Goal: Find specific page/section: Find specific page/section

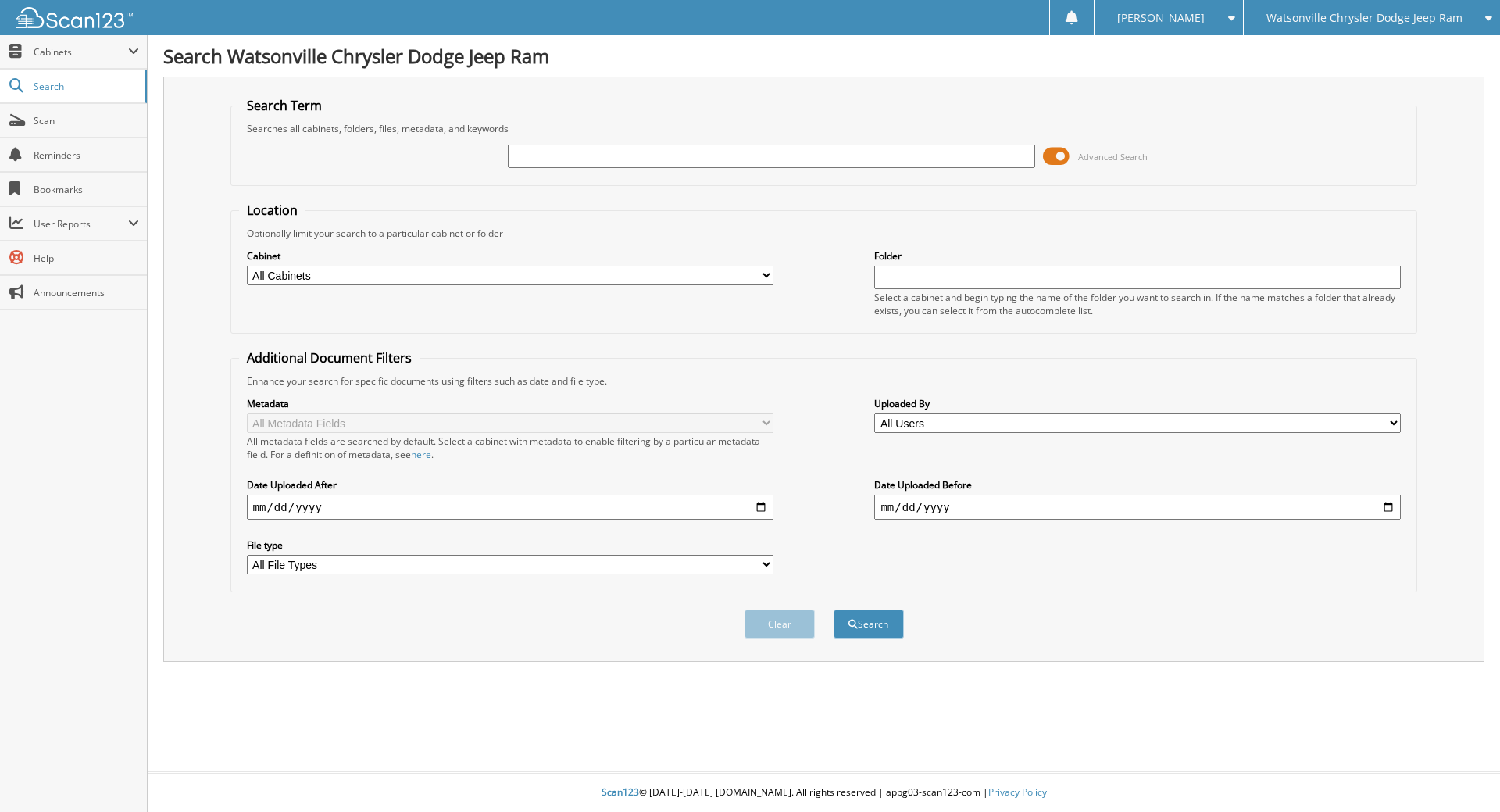
click at [1058, 154] on span at bounding box center [1056, 157] width 27 height 24
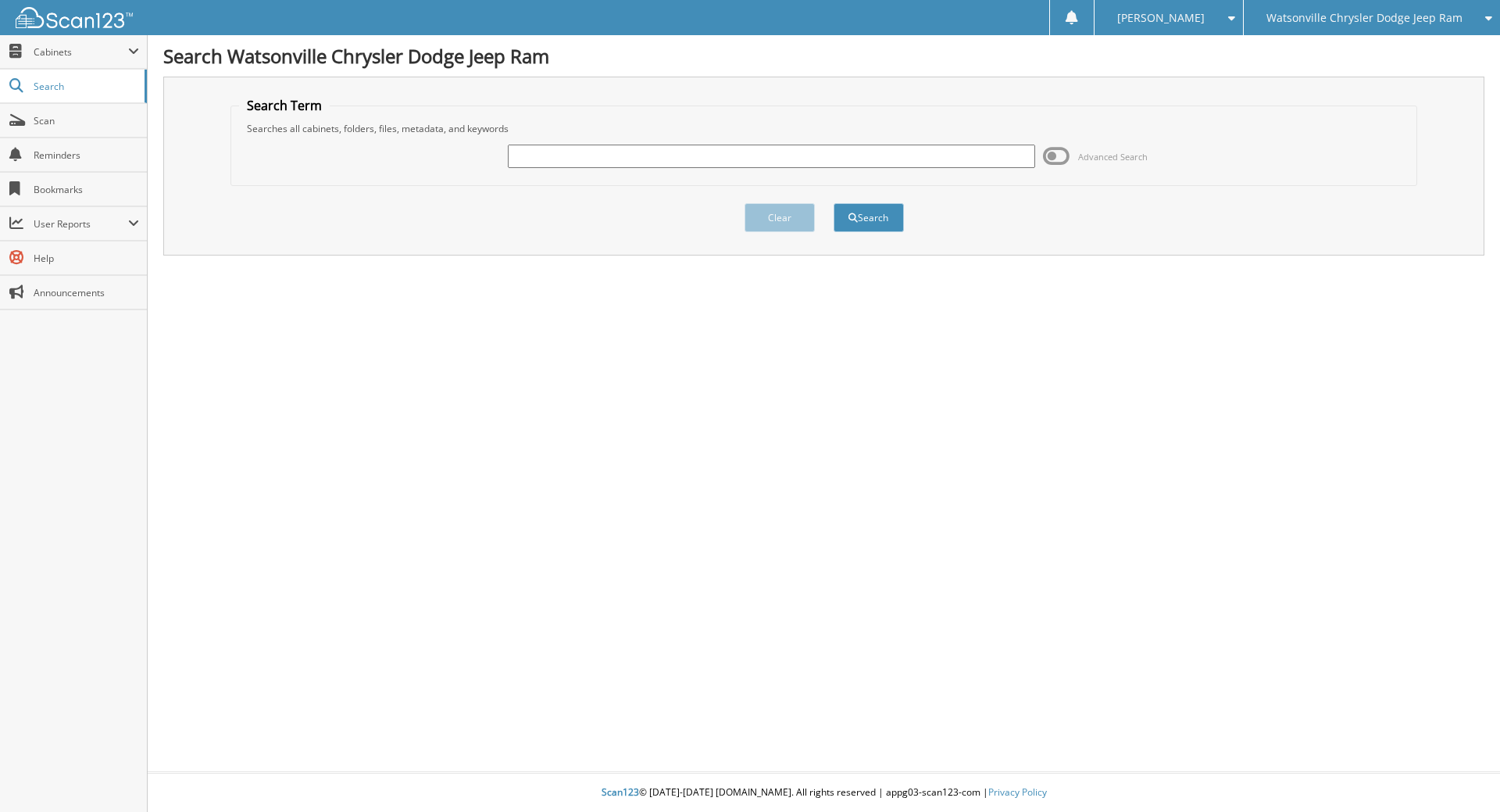
click at [599, 165] on input "text" at bounding box center [771, 157] width 527 height 24
type input "jt24144a"
click at [872, 224] on button "Search" at bounding box center [868, 217] width 70 height 29
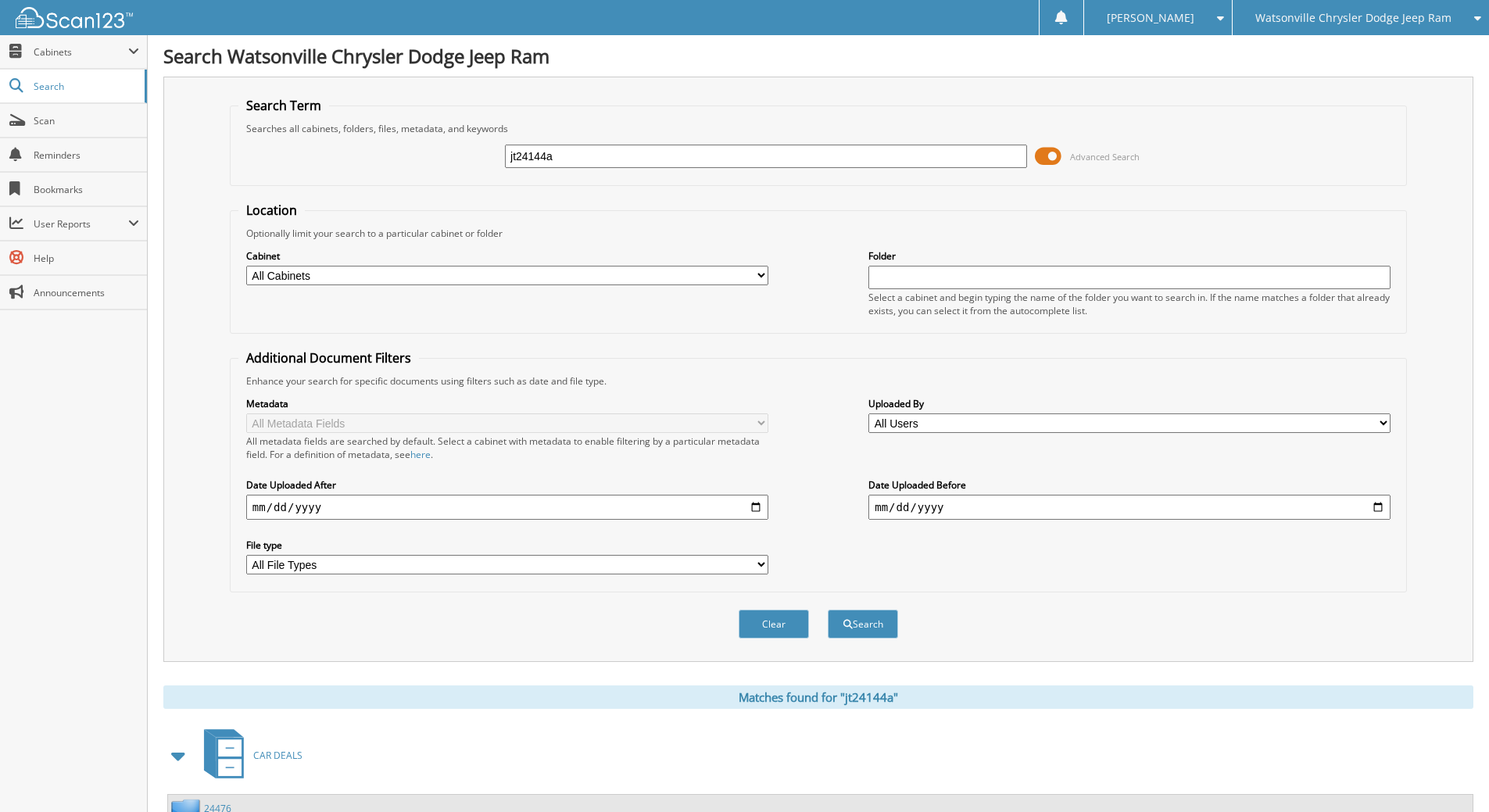
click at [1047, 162] on span at bounding box center [1048, 157] width 27 height 24
